Goal: Use online tool/utility

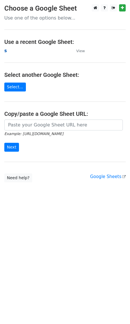
click at [5, 50] on strong "s" at bounding box center [5, 50] width 3 height 5
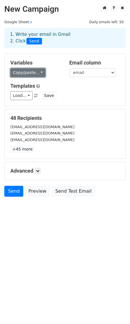
click at [39, 72] on link "Copy/paste..." at bounding box center [27, 72] width 35 height 9
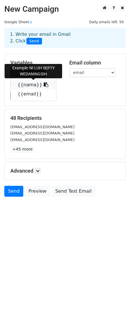
click at [44, 85] on icon at bounding box center [46, 84] width 5 height 5
